Goal: Contribute content

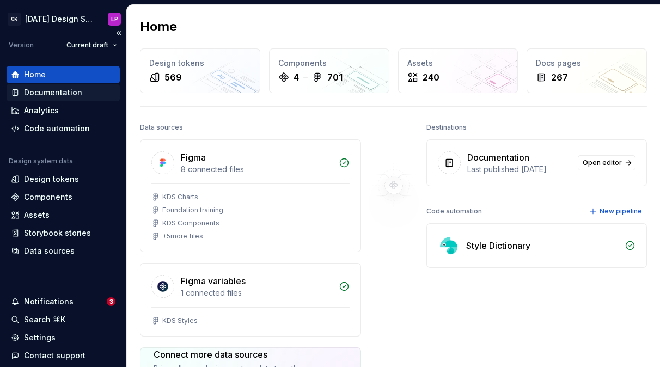
click at [46, 97] on div "Documentation" at bounding box center [53, 92] width 58 height 11
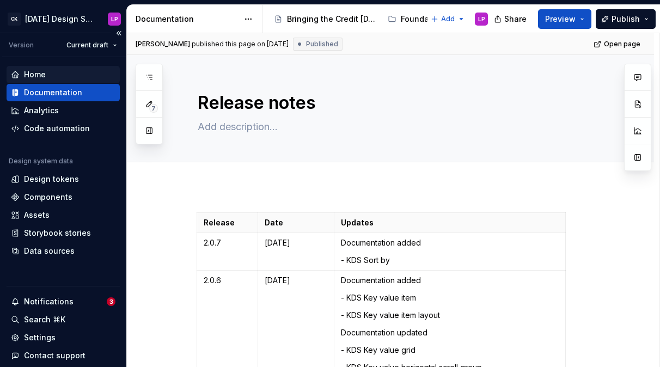
click at [47, 72] on div "Home" at bounding box center [63, 74] width 105 height 11
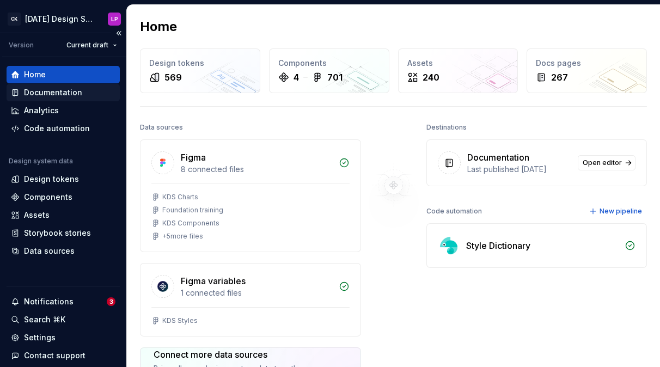
click at [40, 95] on div "Documentation" at bounding box center [53, 92] width 58 height 11
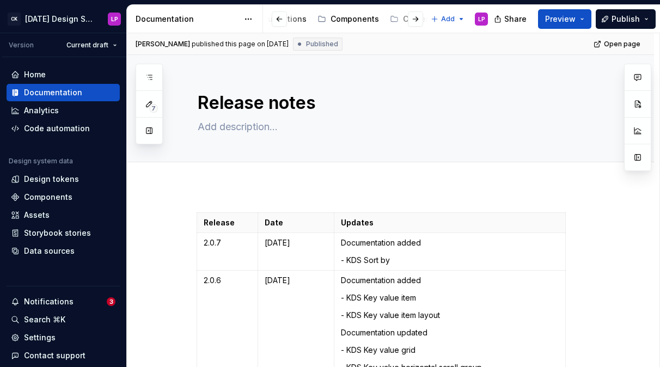
scroll to position [0, 140]
click at [339, 16] on div "Components" at bounding box center [356, 19] width 48 height 11
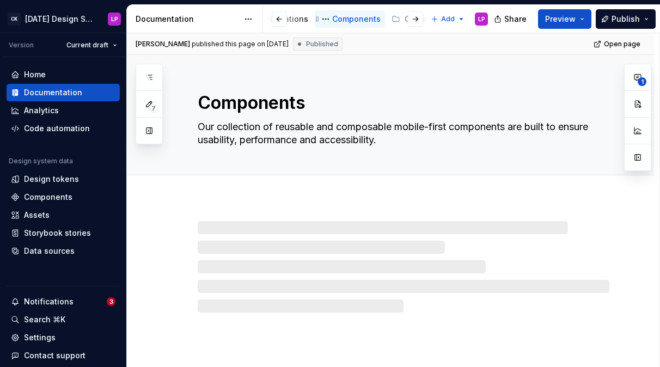
click at [346, 24] on div "Components" at bounding box center [356, 19] width 48 height 11
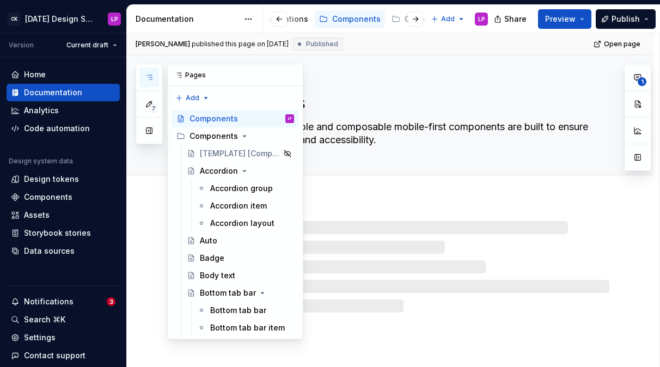
click at [150, 77] on icon "button" at bounding box center [149, 77] width 9 height 9
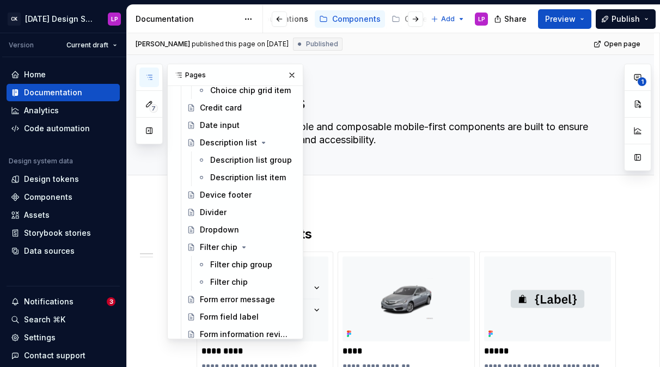
scroll to position [796, 0]
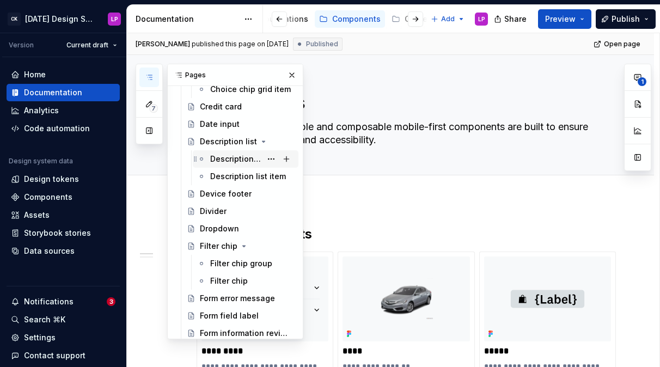
click at [219, 161] on div "Description list group" at bounding box center [235, 159] width 51 height 11
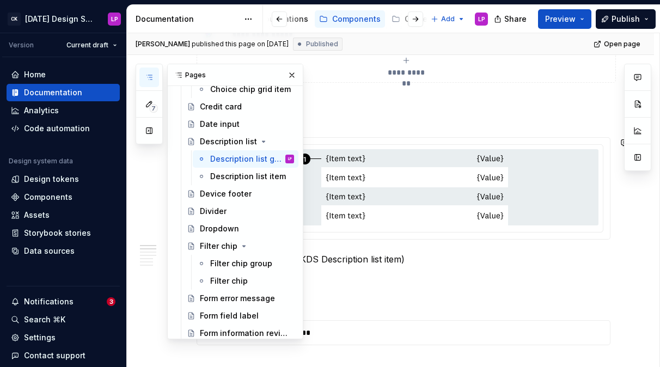
scroll to position [212, 0]
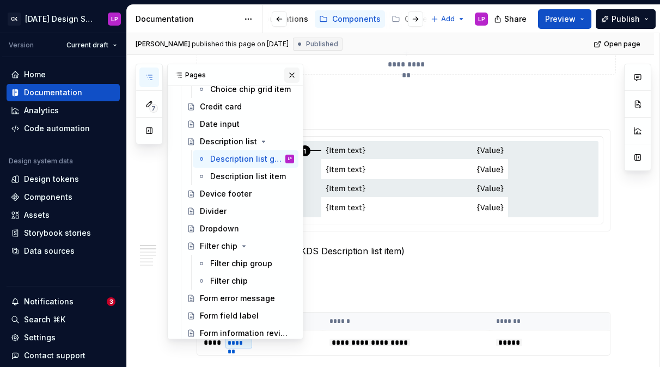
click at [290, 72] on button "button" at bounding box center [291, 75] width 15 height 15
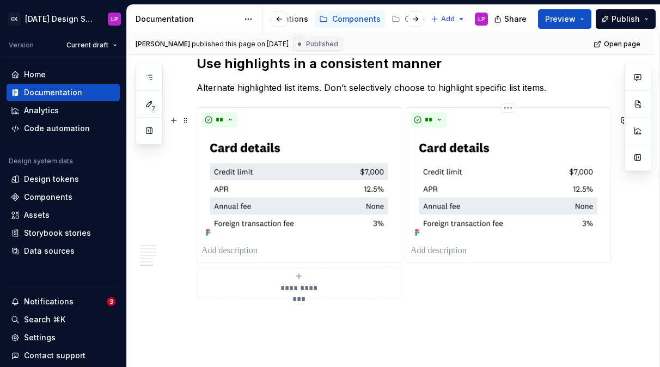
scroll to position [1506, 0]
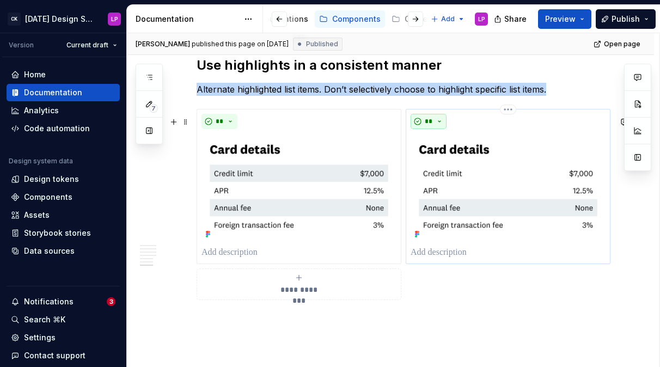
click at [433, 126] on span "**" at bounding box center [428, 121] width 9 height 9
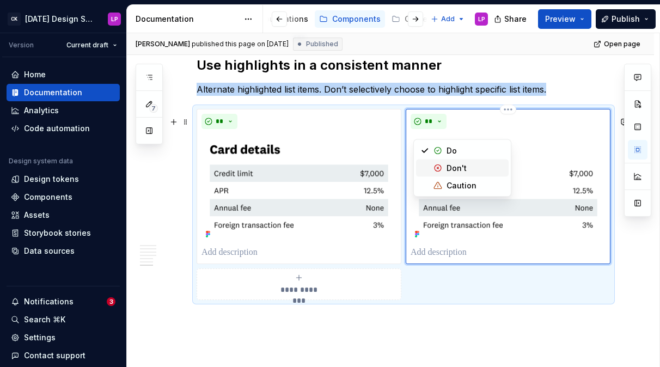
click at [442, 172] on span "Don't" at bounding box center [462, 168] width 93 height 17
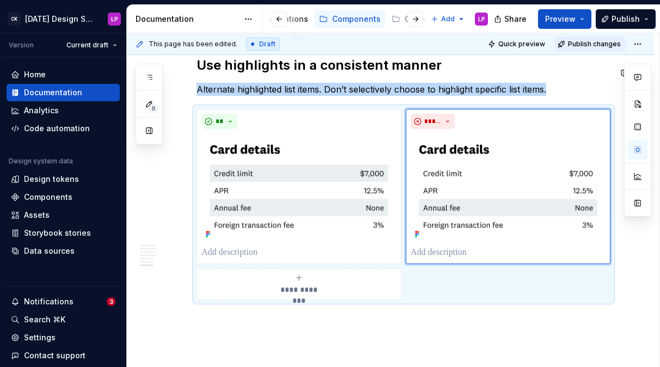
click at [598, 42] on span "Publish changes" at bounding box center [594, 44] width 53 height 9
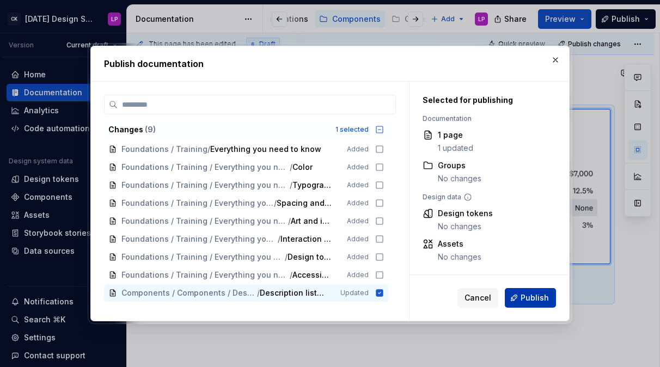
click at [532, 298] on span "Publish" at bounding box center [535, 297] width 28 height 11
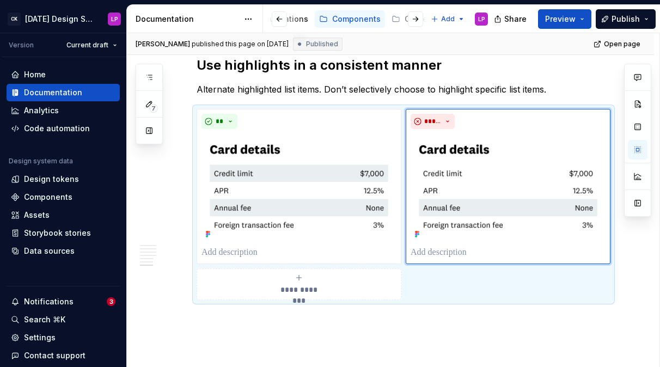
type textarea "*"
